Goal: Task Accomplishment & Management: Manage account settings

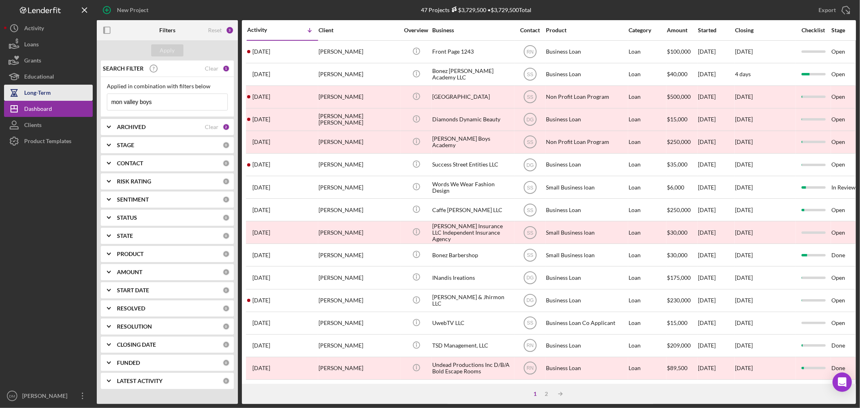
drag, startPoint x: 154, startPoint y: 102, endPoint x: 46, endPoint y: 97, distance: 107.8
click at [53, 98] on div "New Project 47 Projects $3,729,500 • $3,729,500 Total mon valley boys Export Ic…" at bounding box center [430, 202] width 852 height 404
click at [162, 51] on div "Apply" at bounding box center [167, 50] width 15 height 12
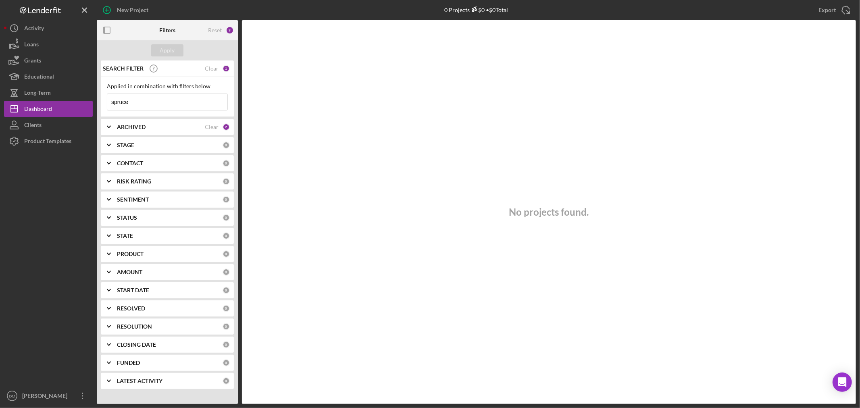
click at [174, 129] on div "ARCHIVED" at bounding box center [161, 127] width 88 height 6
click at [148, 107] on input "spruce" at bounding box center [167, 102] width 120 height 16
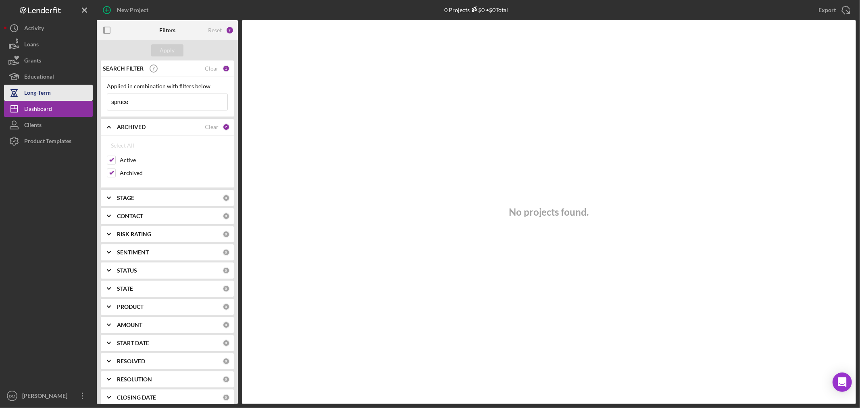
drag, startPoint x: 144, startPoint y: 102, endPoint x: 30, endPoint y: 98, distance: 114.7
click at [30, 98] on div "New Project 0 Projects $0 • $0 Total mon valley boys Export Icon/Export Filters…" at bounding box center [430, 202] width 852 height 404
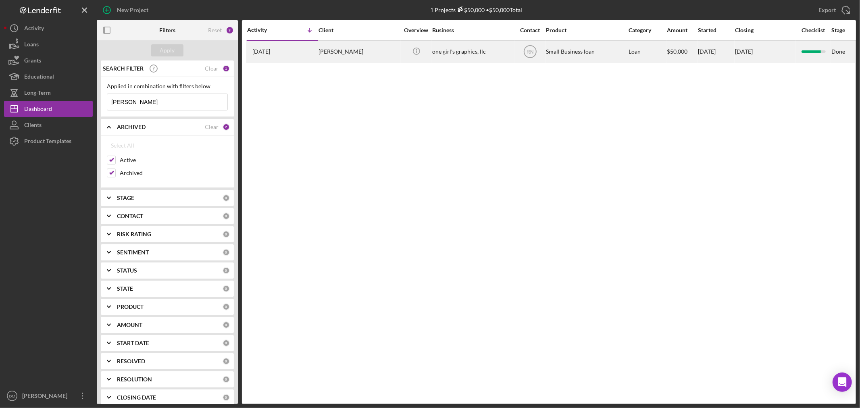
type input "[PERSON_NAME]"
click at [350, 50] on div "[PERSON_NAME]" at bounding box center [359, 51] width 81 height 21
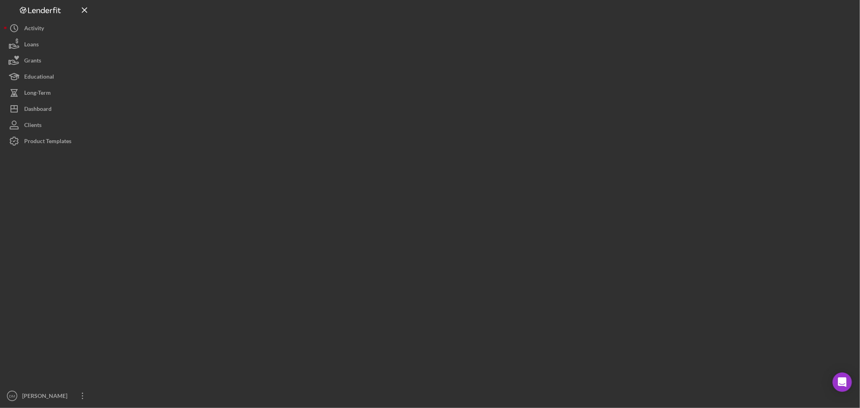
click at [350, 50] on div at bounding box center [477, 202] width 760 height 404
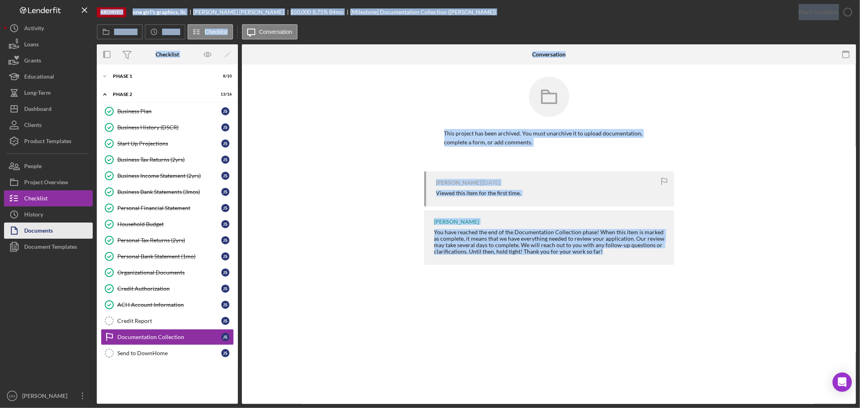
click at [38, 225] on div "Documents" at bounding box center [38, 232] width 29 height 18
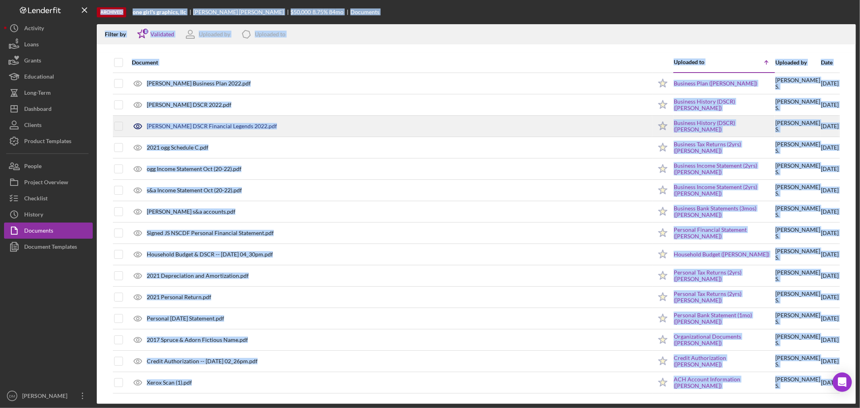
click at [422, 121] on div "[PERSON_NAME] DSCR Financial Legends 2022.pdf" at bounding box center [390, 126] width 524 height 20
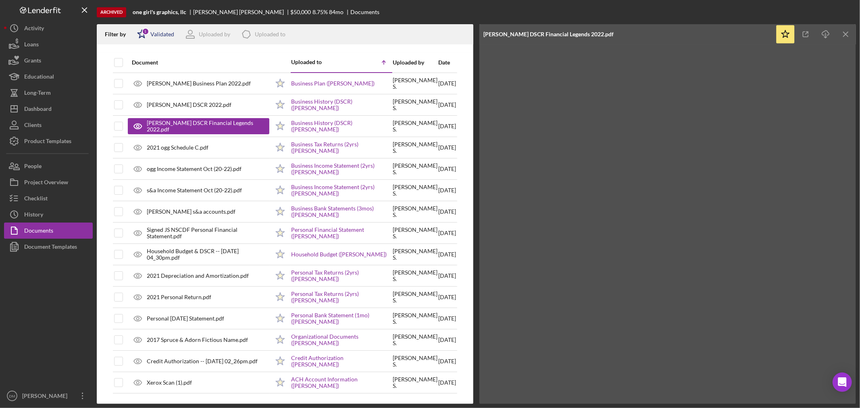
click at [157, 35] on div "Validated" at bounding box center [162, 34] width 24 height 6
click at [142, 73] on input "checkbox" at bounding box center [141, 77] width 8 height 8
checkbox input "true"
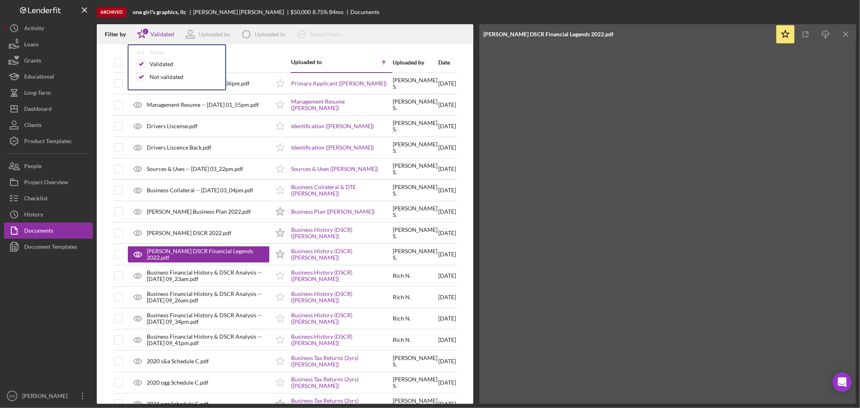
click at [252, 59] on div "Document" at bounding box center [201, 62] width 138 height 6
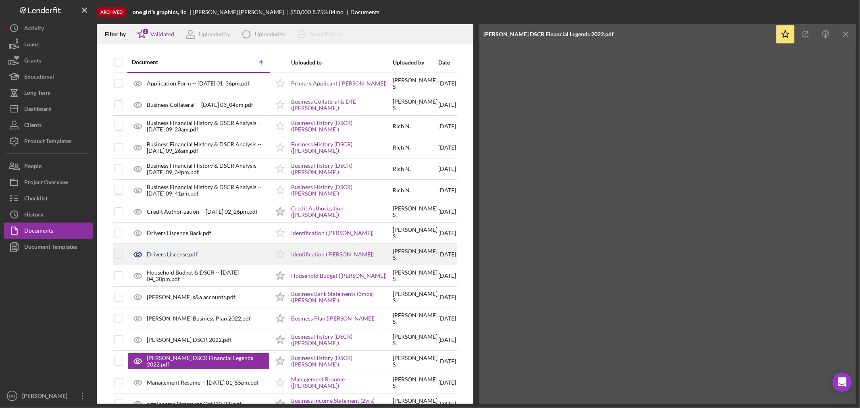
click at [204, 253] on div "Drivers Liscense.pdf" at bounding box center [199, 254] width 142 height 20
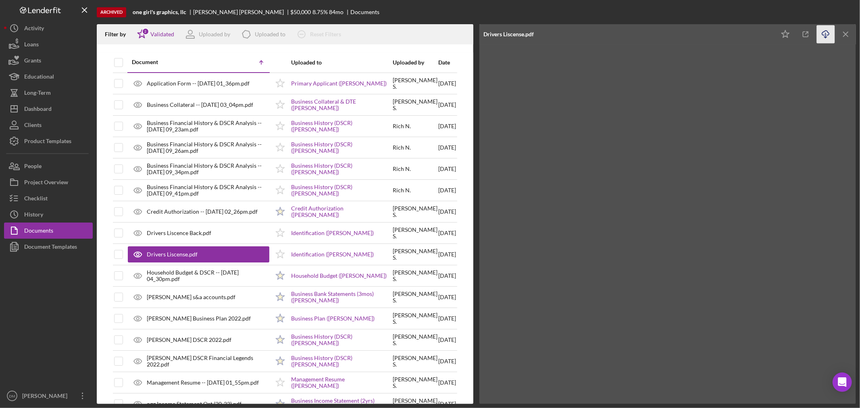
click at [831, 35] on icon "Icon/Download" at bounding box center [826, 34] width 18 height 18
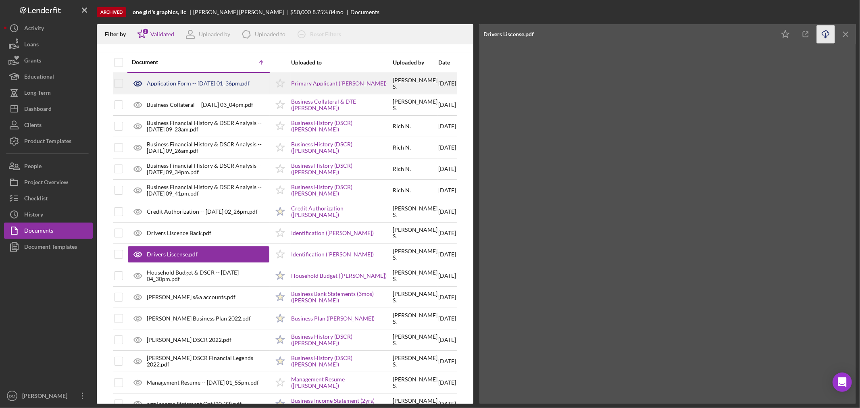
click at [199, 84] on div "Application Form -- [DATE] 01_36pm.pdf" at bounding box center [198, 83] width 103 height 6
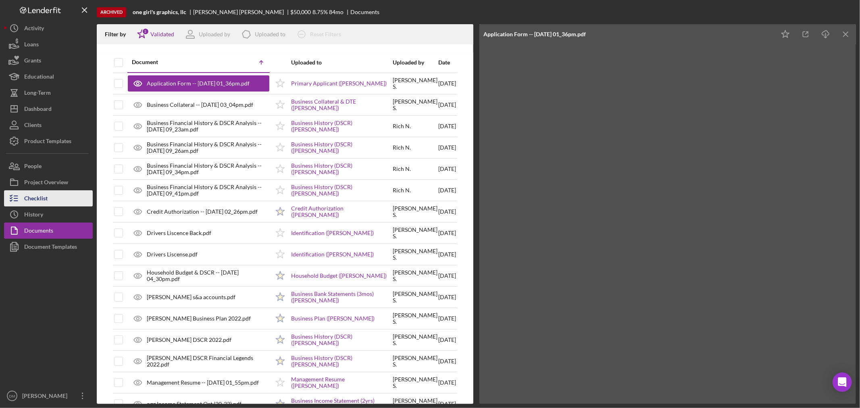
click at [43, 194] on div "Checklist" at bounding box center [35, 199] width 23 height 18
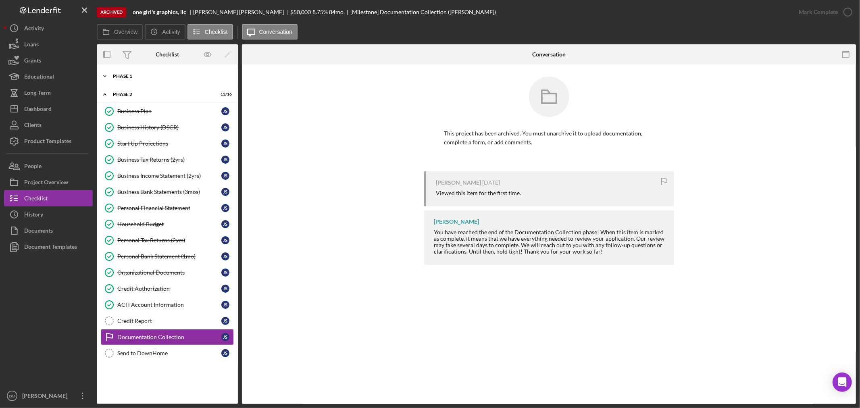
click at [121, 72] on div "Icon/Expander Phase 1 8 / 10" at bounding box center [167, 76] width 141 height 16
